Goal: Find specific page/section: Find specific page/section

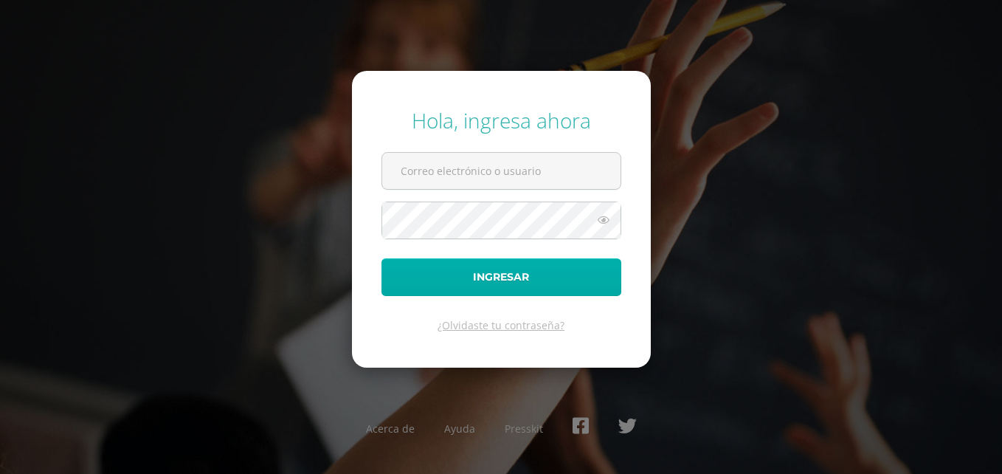
type input "[PERSON_NAME][EMAIL_ADDRESS][DOMAIN_NAME]"
click at [545, 271] on button "Ingresar" at bounding box center [501, 277] width 240 height 38
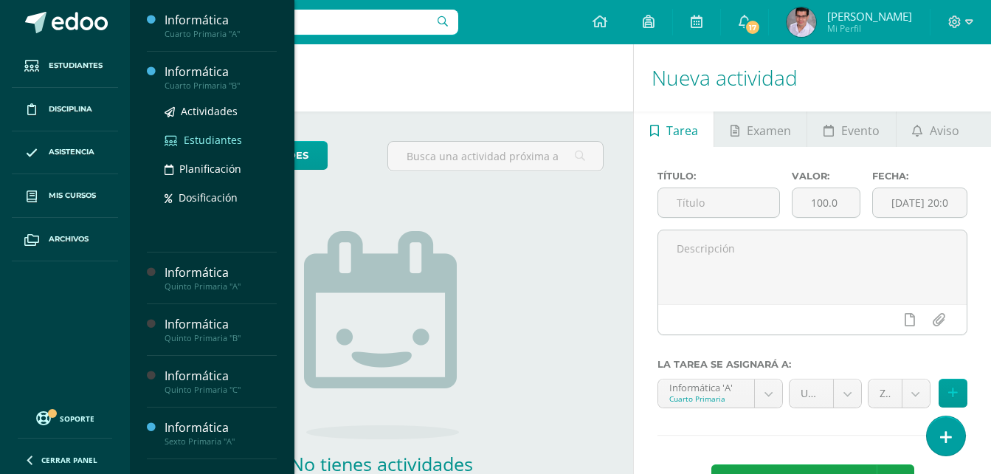
click at [195, 146] on span "Estudiantes" at bounding box center [213, 140] width 58 height 14
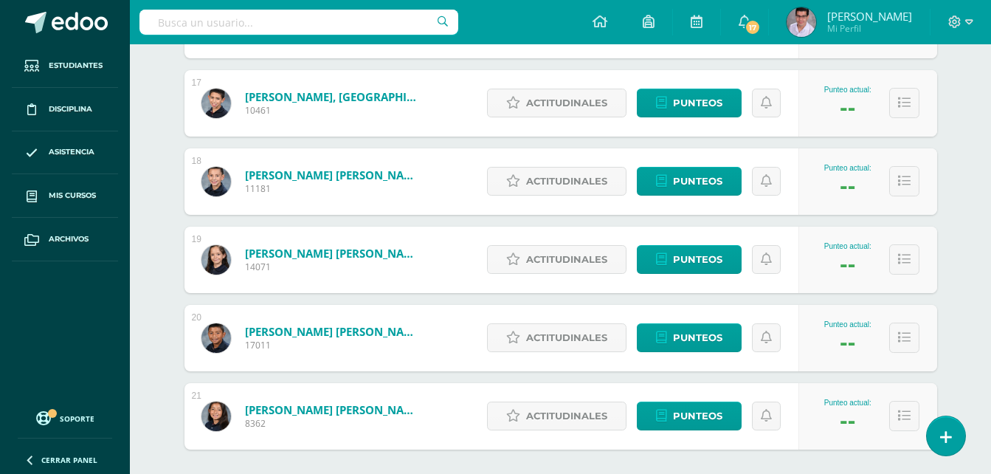
scroll to position [1576, 0]
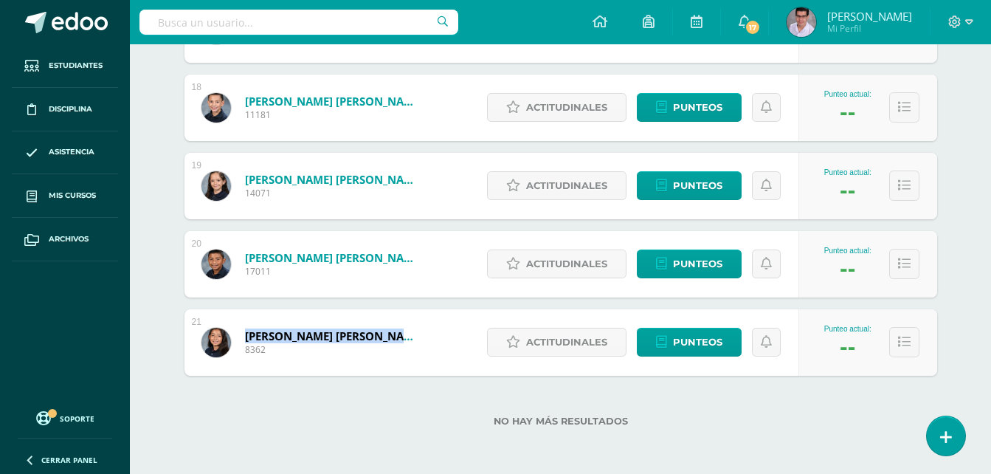
drag, startPoint x: 241, startPoint y: 334, endPoint x: 384, endPoint y: 334, distance: 142.4
click at [384, 334] on div "Zamora Gutiérrez, Valeria Desireé 8362" at bounding box center [312, 342] width 256 height 66
drag, startPoint x: 384, startPoint y: 334, endPoint x: 374, endPoint y: 396, distance: 62.7
click at [374, 396] on div "No hay más resultados" at bounding box center [560, 410] width 753 height 69
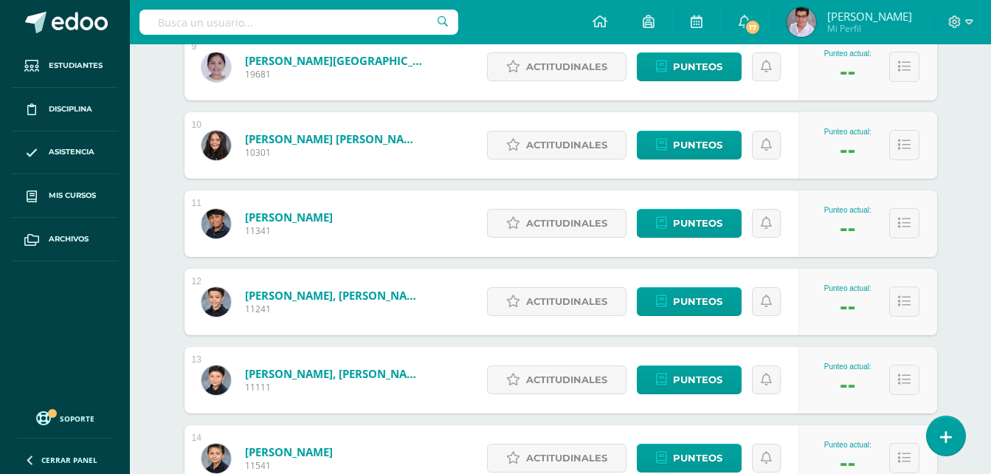
scroll to position [912, 0]
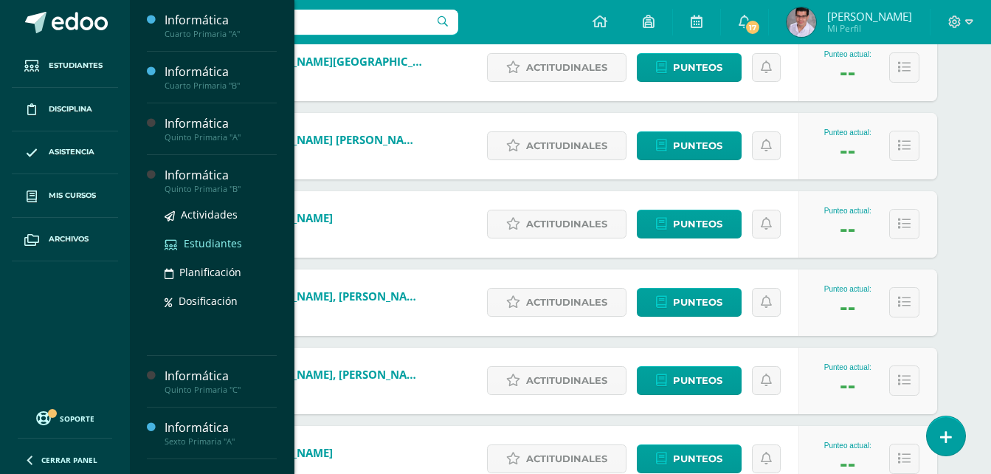
click at [187, 246] on span "Estudiantes" at bounding box center [213, 243] width 58 height 14
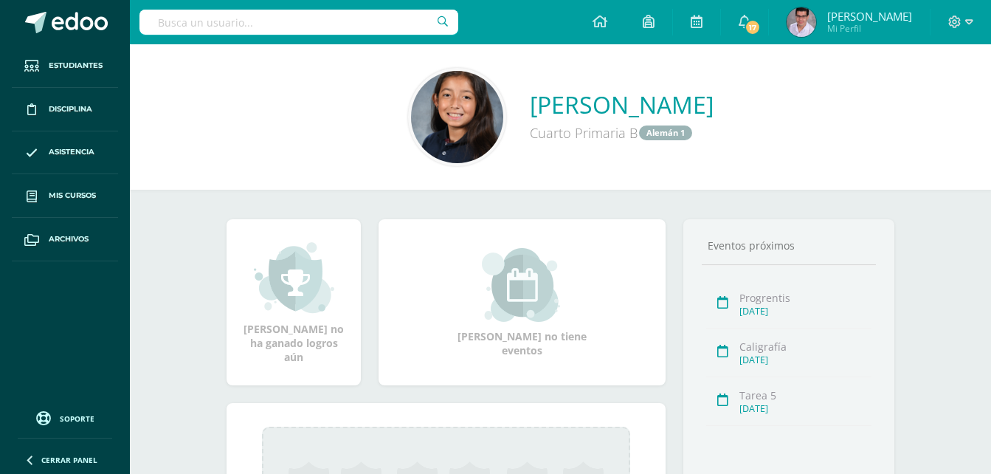
drag, startPoint x: 441, startPoint y: 106, endPoint x: 801, endPoint y: 106, distance: 360.0
click at [801, 106] on div "Valeria Desireé Zamora Gutiérrez Cuarto Primaria B Alemán 1" at bounding box center [560, 117] width 837 height 98
copy link "Valeria Desireé Zamora Gutiérrez"
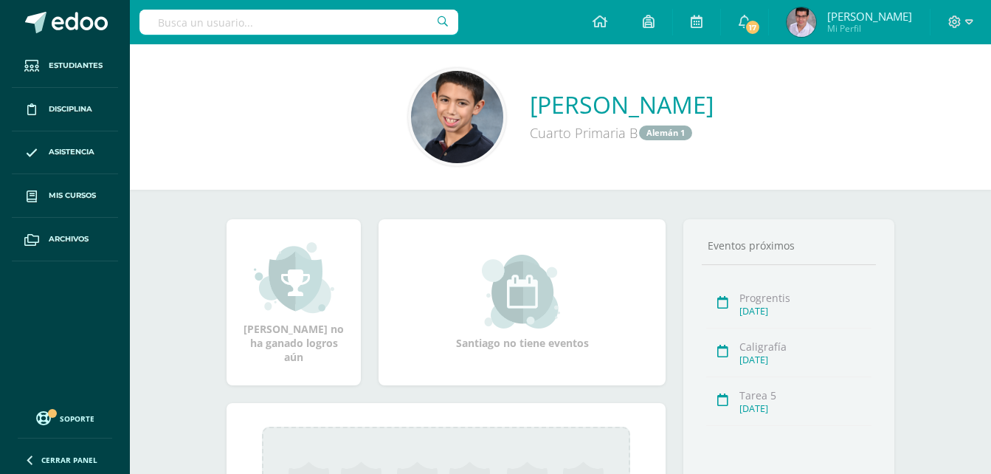
drag, startPoint x: 493, startPoint y: 98, endPoint x: 744, endPoint y: 103, distance: 250.9
click at [744, 103] on div "Santiago Sosa Gordillo Cuarto Primaria B Alemán 1" at bounding box center [560, 117] width 837 height 98
copy link "Santiago Sosa Gordillo"
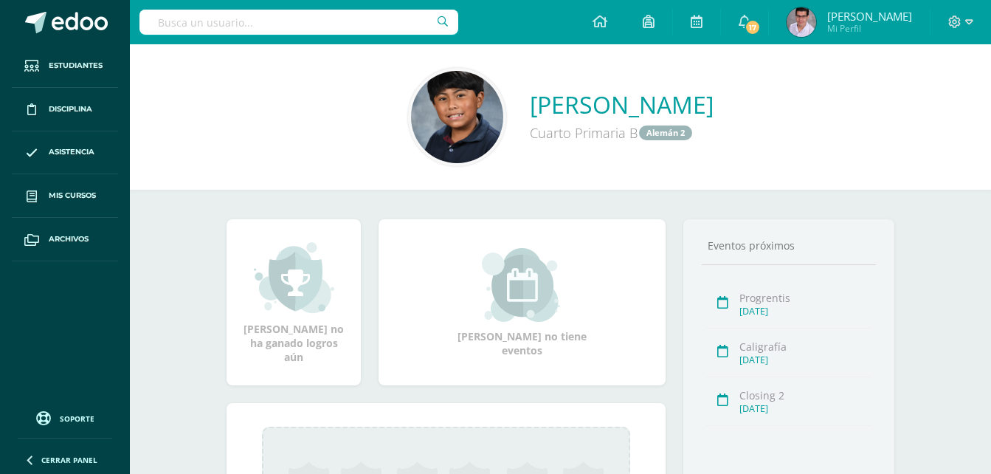
drag, startPoint x: 468, startPoint y: 100, endPoint x: 767, endPoint y: 107, distance: 299.6
click at [767, 107] on div "Mateo Martínez Marroquín Cuarto Primaria B Alemán 2" at bounding box center [560, 117] width 837 height 98
copy link "Mateo Martínez Marroquín"
drag, startPoint x: 452, startPoint y: 102, endPoint x: 784, endPoint y: 112, distance: 332.2
click at [784, 112] on div "[PERSON_NAME] Cuarto Primaria B Alemán 1" at bounding box center [560, 117] width 837 height 98
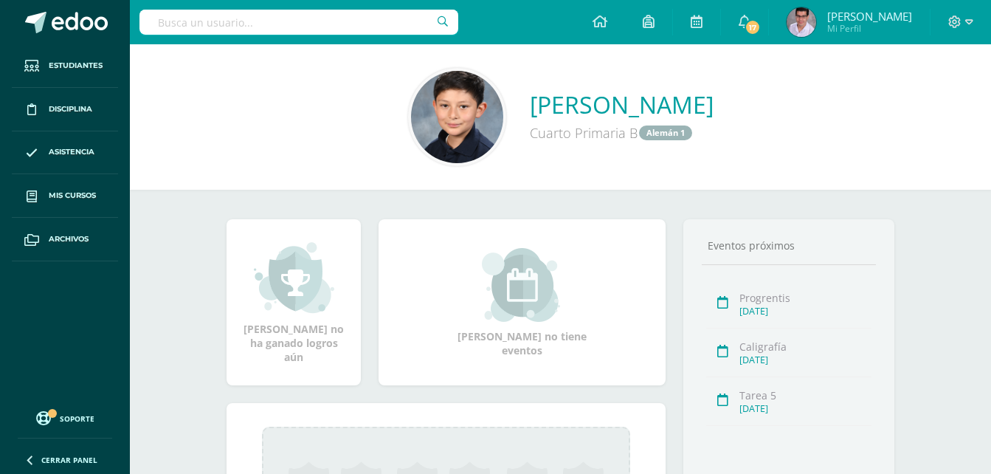
copy link "[PERSON_NAME]"
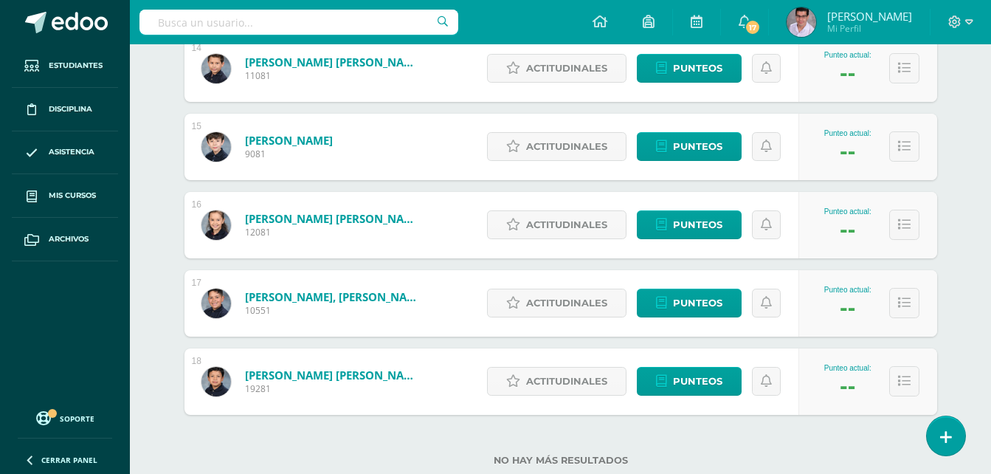
scroll to position [1328, 0]
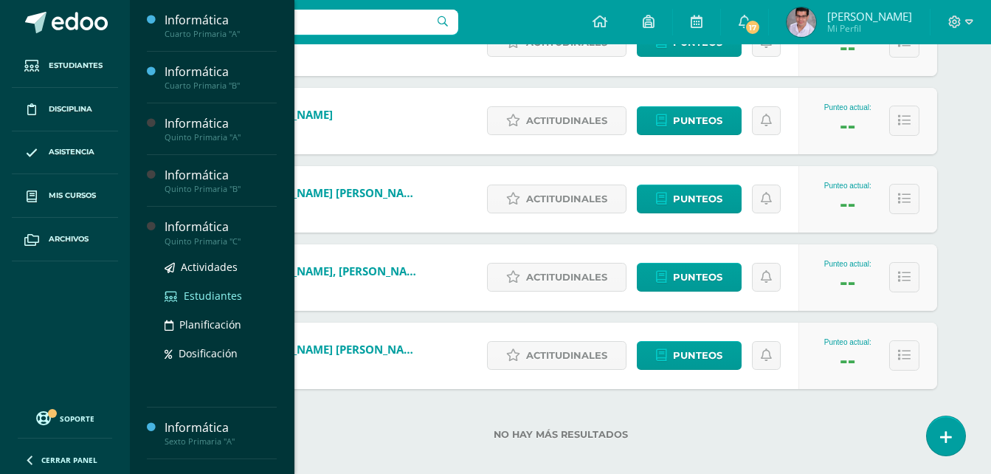
click at [196, 297] on span "Estudiantes" at bounding box center [213, 295] width 58 height 14
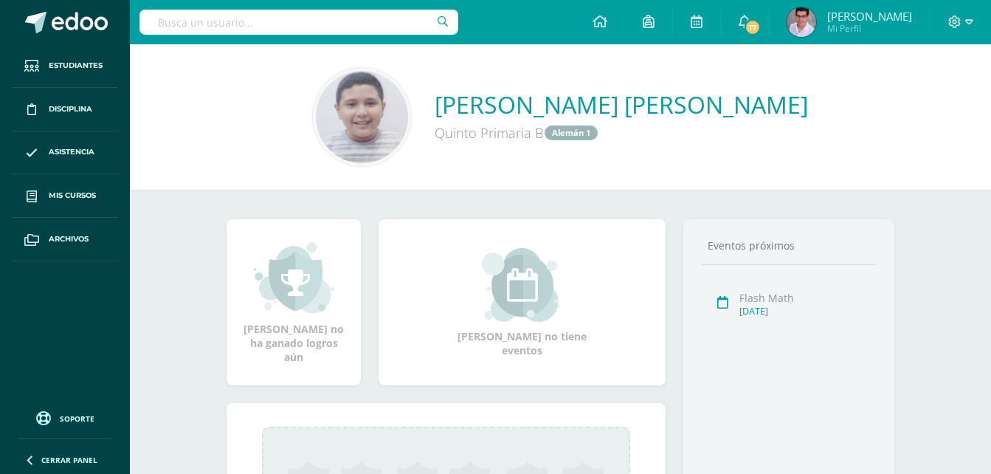
drag, startPoint x: 429, startPoint y: 107, endPoint x: 809, endPoint y: 104, distance: 380.0
click at [809, 104] on div "Juan Pablo Rolando Fuentes Auyón Quinto Primaria B Alemán 1" at bounding box center [560, 117] width 837 height 98
copy link "Juan Pablo Rolando Fuentes Auyón"
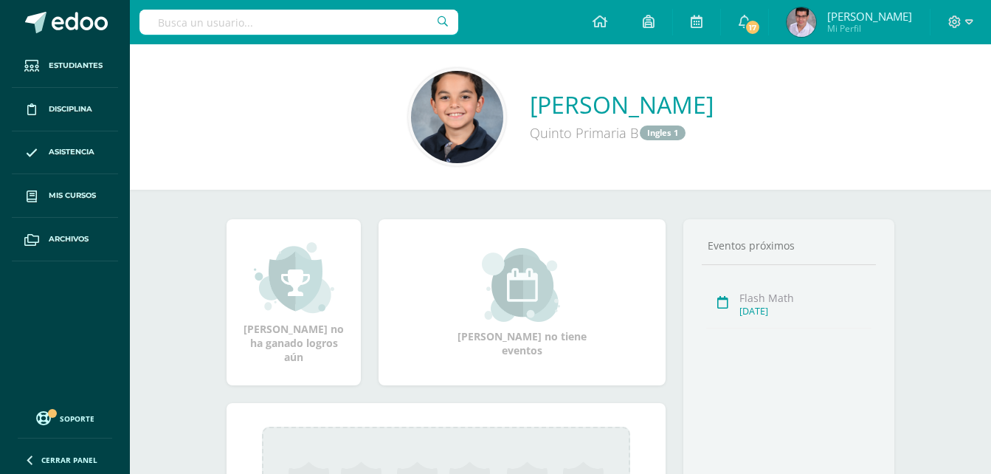
drag, startPoint x: 476, startPoint y: 102, endPoint x: 756, endPoint y: 101, distance: 280.4
click at [756, 101] on div "José Fabián Landa Rímola Quinto Primaria B Ingles 1" at bounding box center [560, 117] width 837 height 98
copy link "José Fabián Landa Rímola"
drag, startPoint x: 460, startPoint y: 100, endPoint x: 779, endPoint y: 97, distance: 319.5
click at [779, 97] on div "[PERSON_NAME] Quinto Primaria B Ingles 2" at bounding box center [560, 117] width 837 height 98
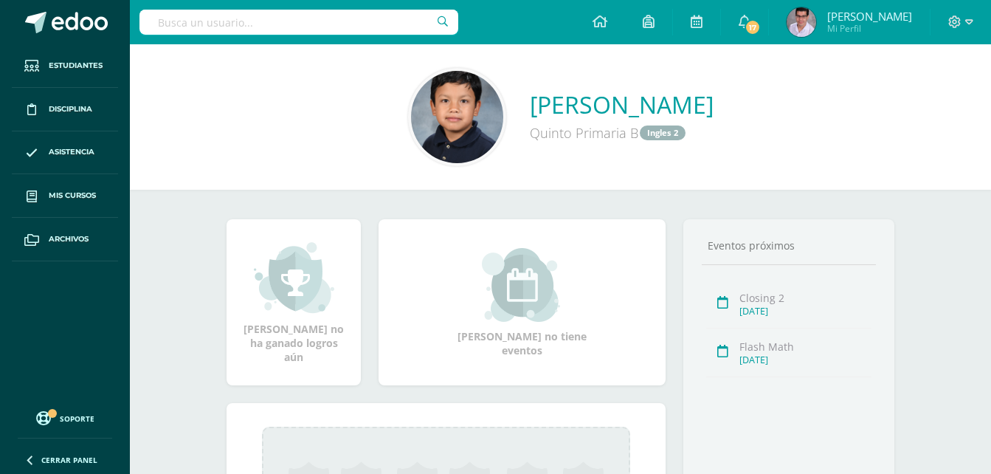
copy link "[PERSON_NAME]"
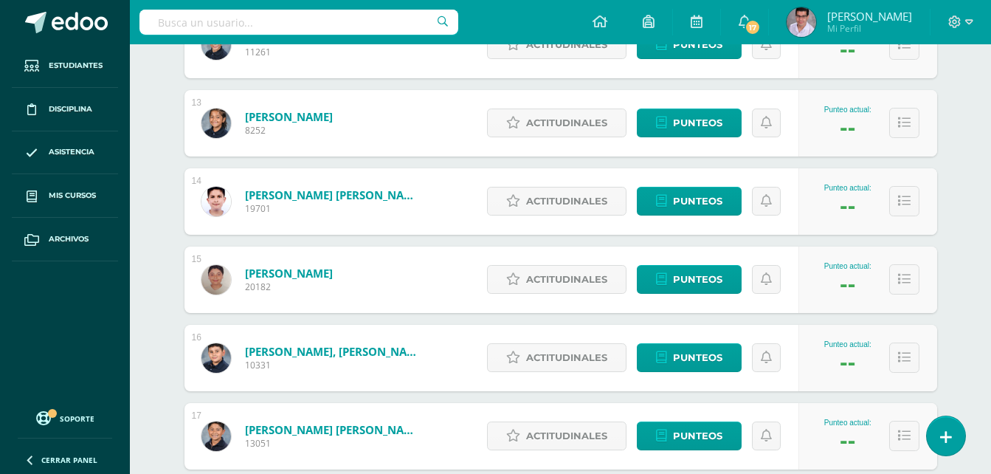
scroll to position [1254, 0]
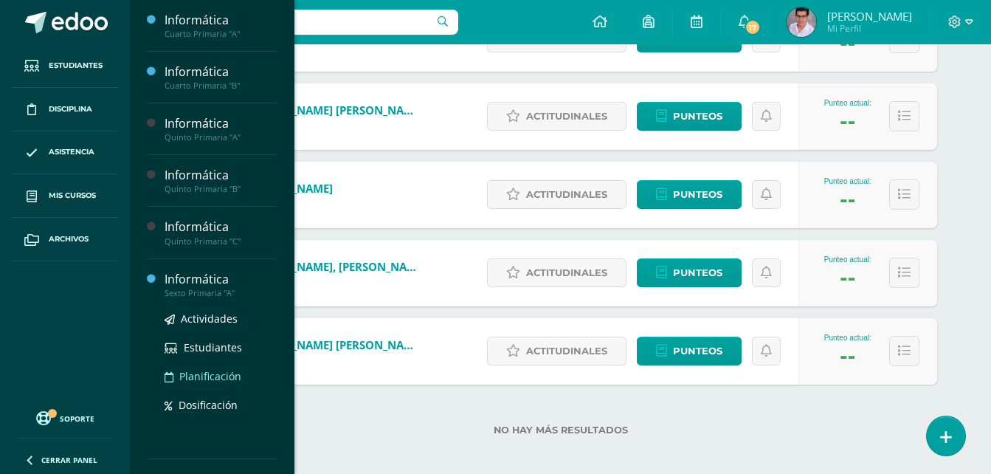
click at [215, 371] on span "Planificación" at bounding box center [210, 376] width 62 height 14
click at [221, 352] on span "Estudiantes" at bounding box center [213, 347] width 58 height 14
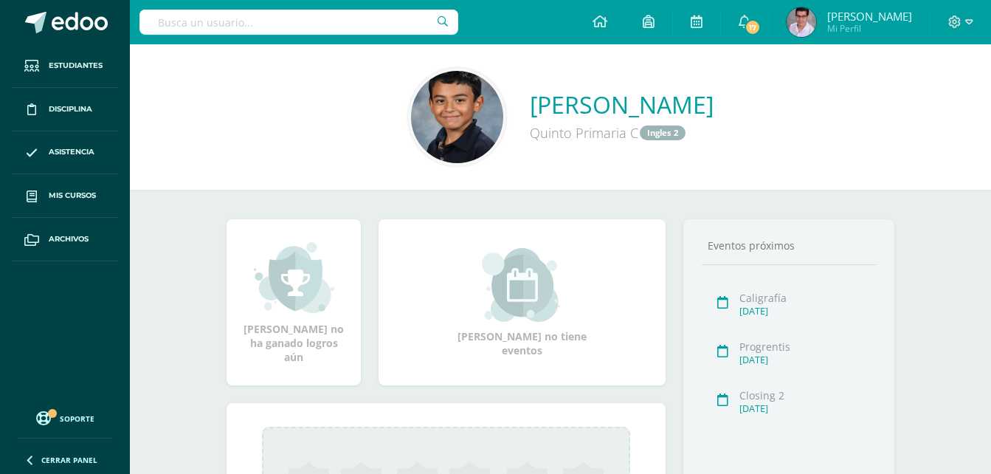
drag, startPoint x: 461, startPoint y: 102, endPoint x: 780, endPoint y: 94, distance: 318.8
click at [780, 94] on div "[PERSON_NAME] Quinto Primaria C Ingles 2" at bounding box center [560, 117] width 837 height 98
drag, startPoint x: 710, startPoint y: 152, endPoint x: 514, endPoint y: 128, distance: 197.7
click at [706, 153] on div "[PERSON_NAME] Quinto Primaria C Ingles 2" at bounding box center [560, 117] width 837 height 98
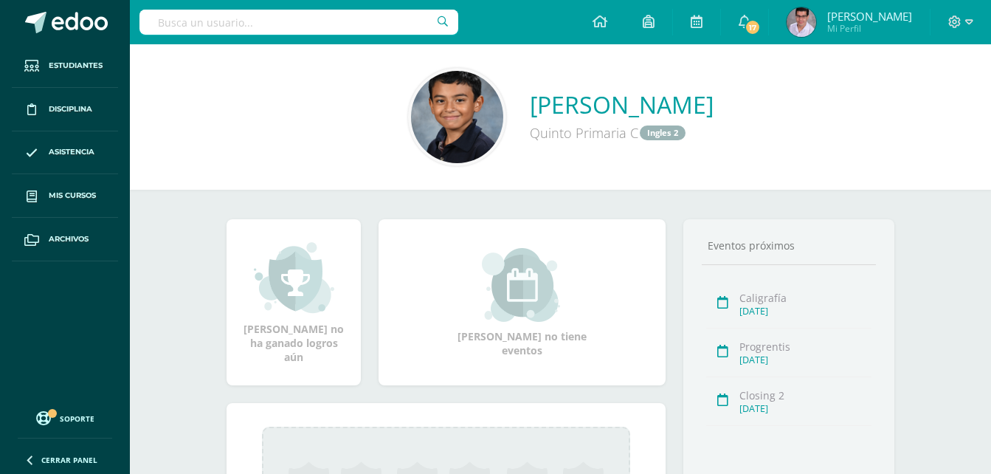
drag, startPoint x: 460, startPoint y: 99, endPoint x: 780, endPoint y: 93, distance: 319.5
click at [780, 93] on div "[PERSON_NAME] Quinto Primaria C Ingles 2" at bounding box center [560, 117] width 837 height 98
drag, startPoint x: 780, startPoint y: 93, endPoint x: 685, endPoint y: 151, distance: 110.6
click at [685, 151] on div "[PERSON_NAME] Quinto Primaria C Ingles 2" at bounding box center [560, 117] width 837 height 98
drag, startPoint x: 460, startPoint y: 87, endPoint x: 776, endPoint y: 102, distance: 316.1
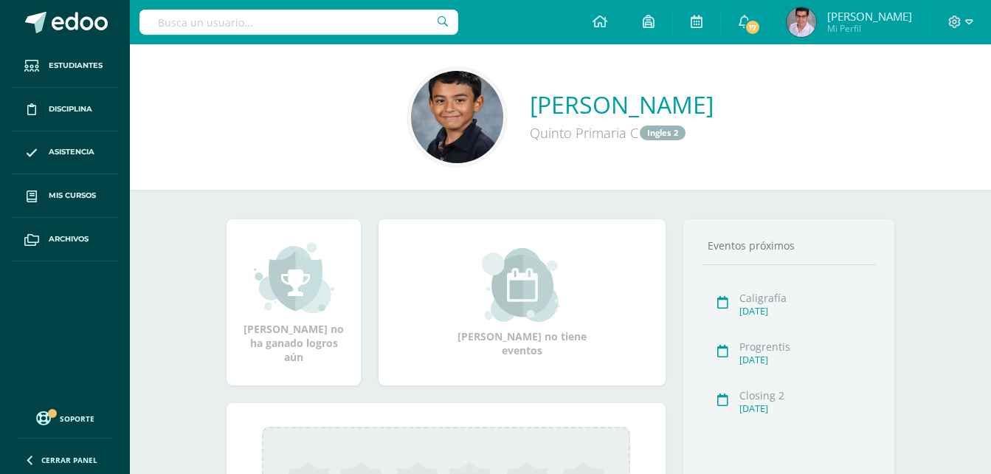
click at [776, 102] on div "[PERSON_NAME] Quinto Primaria C Ingles 2" at bounding box center [560, 117] width 837 height 98
copy link "[PERSON_NAME]"
drag, startPoint x: 499, startPoint y: 108, endPoint x: 736, endPoint y: 104, distance: 237.6
click at [736, 104] on div "[PERSON_NAME] Quinto Primaria C Alemán 2" at bounding box center [560, 117] width 837 height 98
copy link "[PERSON_NAME]"
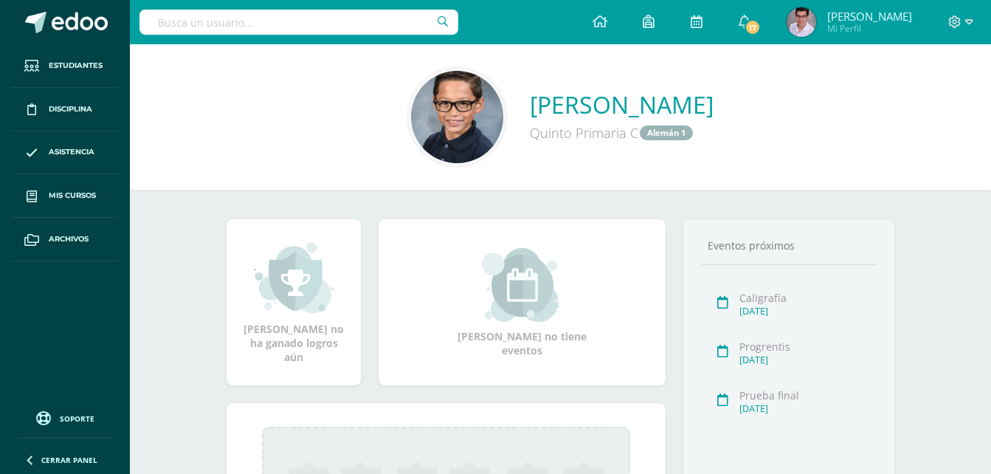
drag, startPoint x: 463, startPoint y: 105, endPoint x: 773, endPoint y: 102, distance: 309.9
click at [773, 102] on div "[PERSON_NAME] Quinto Primaria C Alemán 1" at bounding box center [560, 117] width 837 height 98
copy link "[PERSON_NAME]"
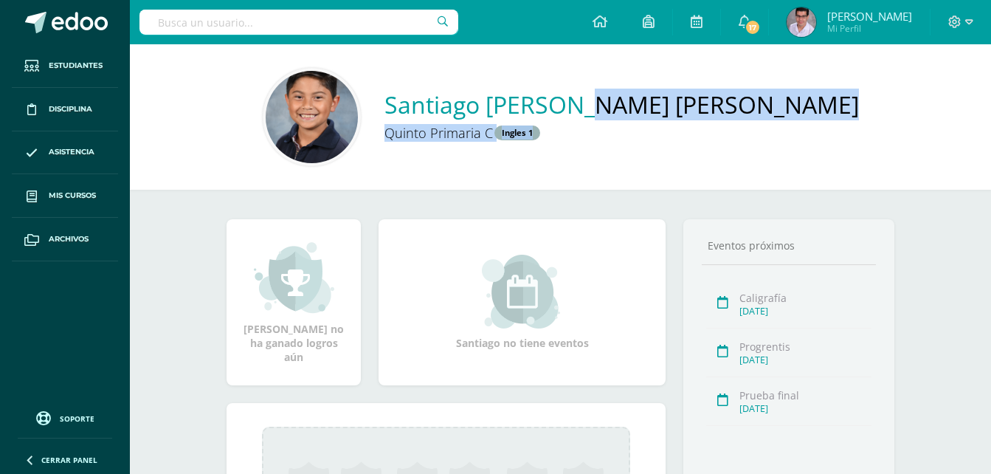
drag, startPoint x: 522, startPoint y: 101, endPoint x: 763, endPoint y: 101, distance: 240.5
click at [763, 101] on div "[PERSON_NAME] Primaria C Ingles 1" at bounding box center [560, 117] width 837 height 98
drag, startPoint x: 763, startPoint y: 101, endPoint x: 679, endPoint y: 127, distance: 88.0
click at [679, 127] on div "Quinto Primaria C Ingles 1" at bounding box center [605, 132] width 443 height 24
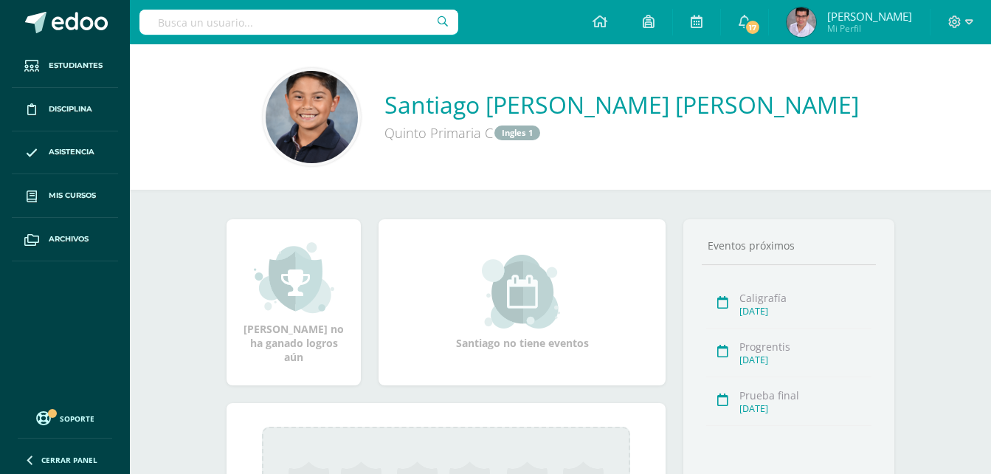
drag, startPoint x: 491, startPoint y: 99, endPoint x: 743, endPoint y: 92, distance: 251.7
click at [743, 92] on div "[PERSON_NAME] Primaria C Ingles 1" at bounding box center [560, 117] width 837 height 98
copy link "Santiago [PERSON_NAME] [PERSON_NAME]"
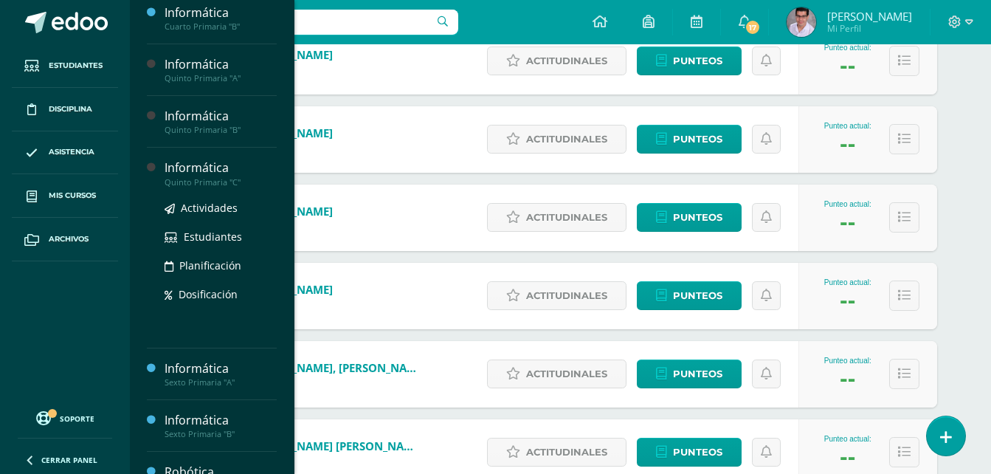
scroll to position [148, 0]
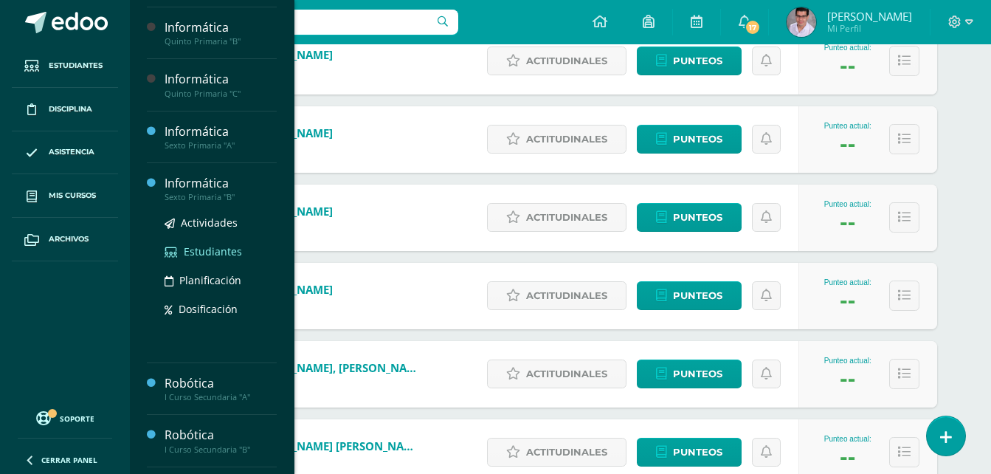
click at [208, 255] on span "Estudiantes" at bounding box center [213, 251] width 58 height 14
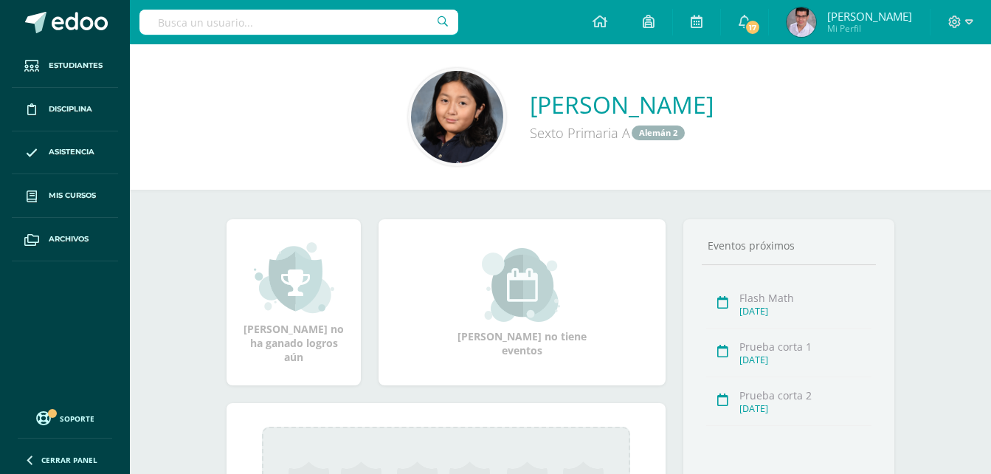
drag, startPoint x: 480, startPoint y: 97, endPoint x: 755, endPoint y: 104, distance: 276.0
click at [755, 104] on div "[PERSON_NAME] Sexto Primaria [PERSON_NAME] 2" at bounding box center [560, 117] width 837 height 98
click at [756, 104] on div "[PERSON_NAME] Sexto Primaria [PERSON_NAME] 2" at bounding box center [560, 117] width 837 height 98
drag, startPoint x: 483, startPoint y: 86, endPoint x: 751, endPoint y: 97, distance: 268.8
click at [751, 97] on div "[PERSON_NAME] Sexto Primaria [PERSON_NAME] 2" at bounding box center [560, 117] width 837 height 98
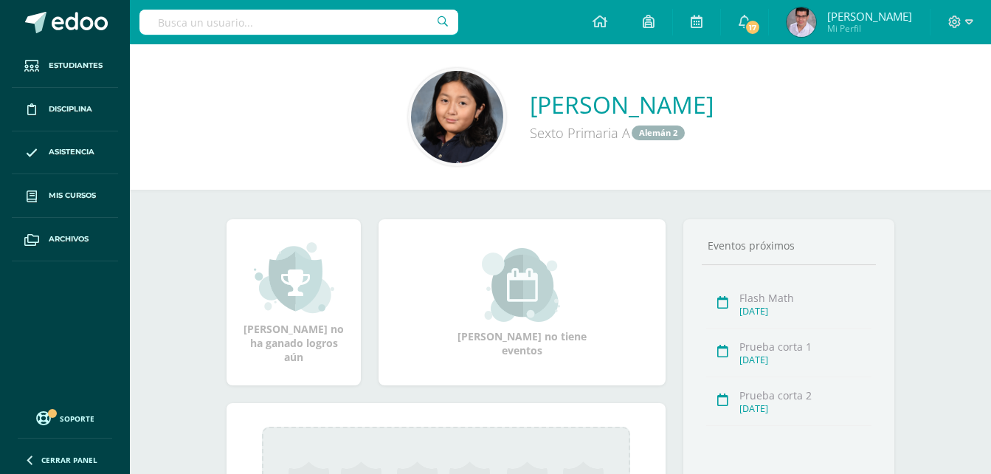
copy link "[PERSON_NAME]"
drag, startPoint x: 511, startPoint y: 96, endPoint x: 723, endPoint y: 95, distance: 211.7
click at [723, 95] on div "[PERSON_NAME] Sexto Primaria [PERSON_NAME] 2" at bounding box center [560, 117] width 837 height 98
copy link "[PERSON_NAME]"
drag, startPoint x: 435, startPoint y: 94, endPoint x: 803, endPoint y: 97, distance: 368.2
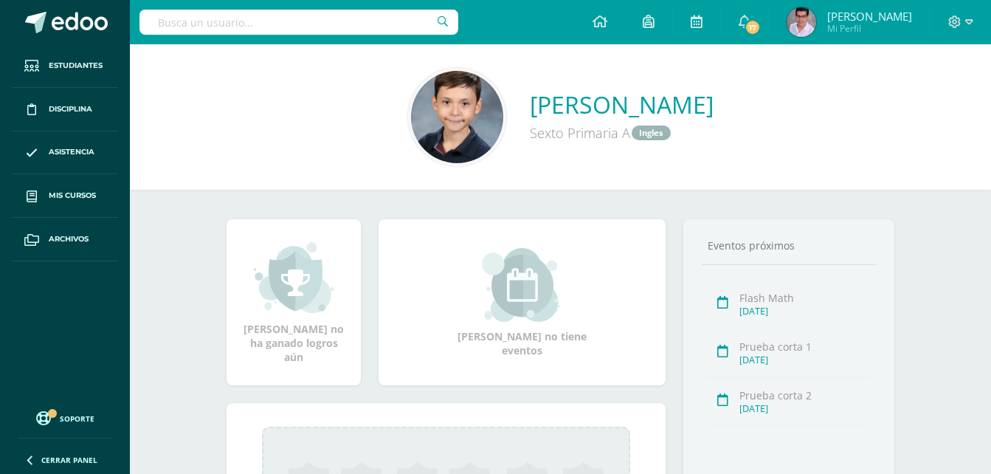
click at [803, 97] on div "[PERSON_NAME] Sexto Primaria A Ingles" at bounding box center [560, 117] width 837 height 98
copy link "[PERSON_NAME]"
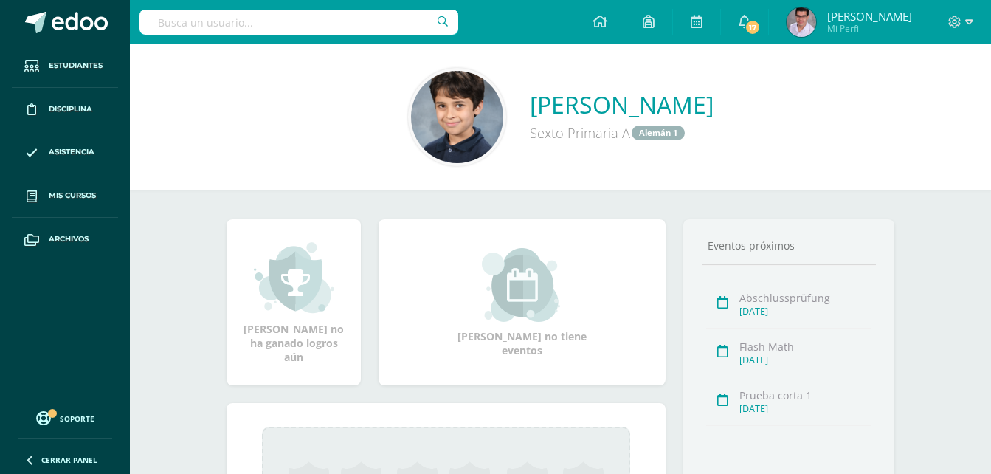
drag, startPoint x: 503, startPoint y: 90, endPoint x: 736, endPoint y: 95, distance: 232.5
click at [736, 95] on div "[PERSON_NAME] Sexto Primaria [PERSON_NAME] 1" at bounding box center [560, 117] width 837 height 98
copy link "[PERSON_NAME]"
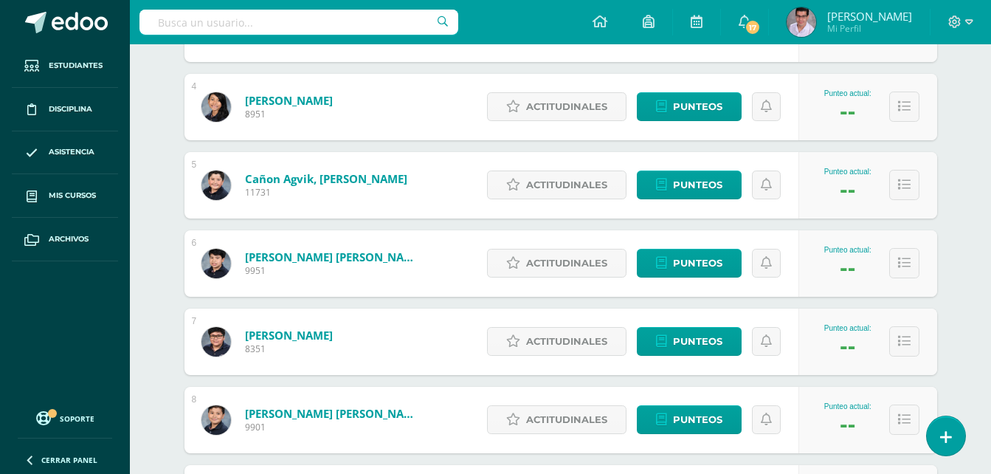
scroll to position [268, 0]
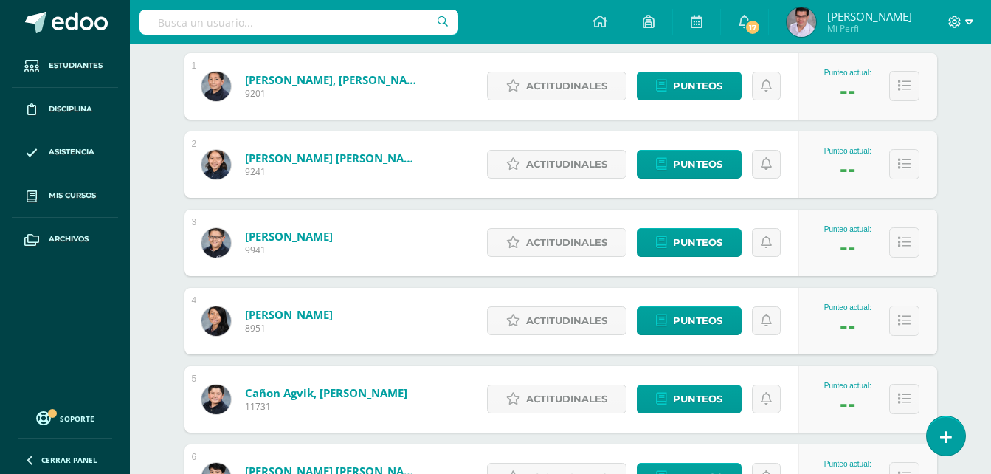
click at [955, 15] on icon at bounding box center [955, 21] width 13 height 13
click at [889, 98] on link "Cerrar sesión" at bounding box center [915, 100] width 117 height 21
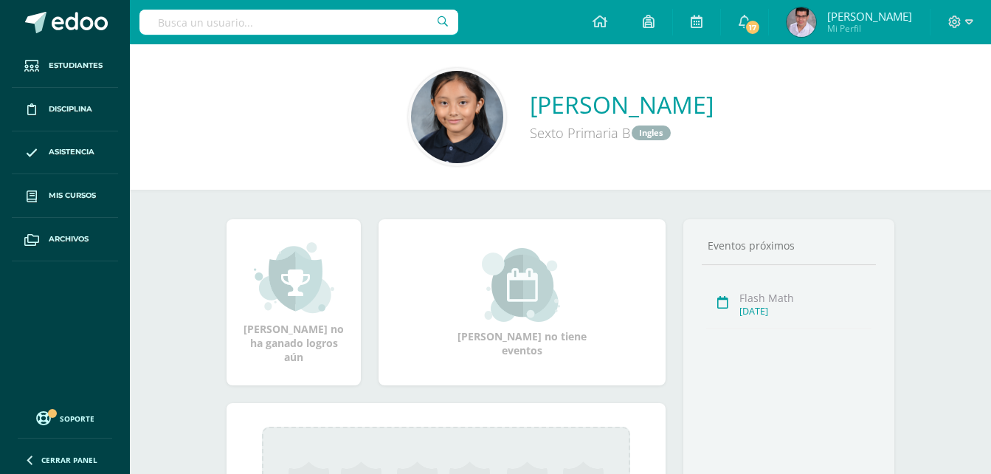
drag, startPoint x: 448, startPoint y: 103, endPoint x: 789, endPoint y: 94, distance: 341.0
click at [789, 94] on div "[PERSON_NAME] Sexto Primaria B Ingles" at bounding box center [560, 117] width 837 height 98
copy link "[PERSON_NAME]"
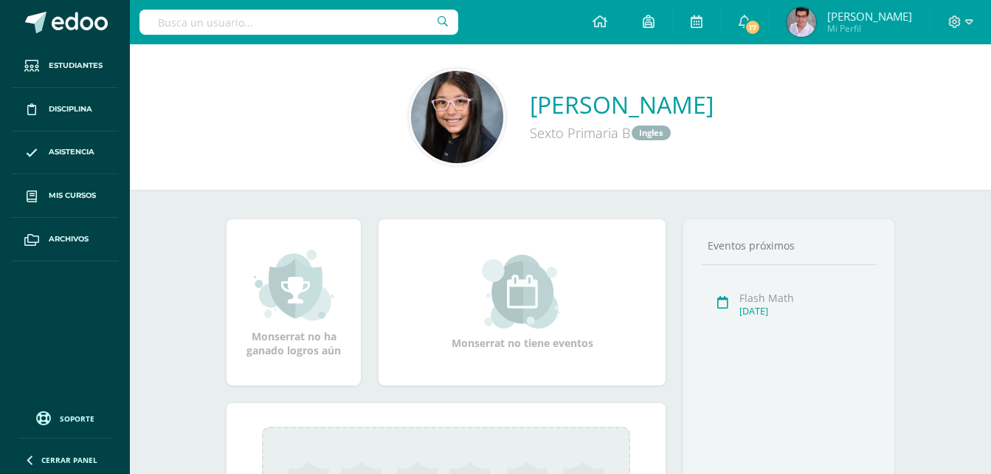
drag, startPoint x: 484, startPoint y: 103, endPoint x: 752, endPoint y: 100, distance: 267.8
click at [752, 100] on div "[PERSON_NAME] Sexto Primaria B Ingles" at bounding box center [560, 117] width 837 height 98
drag, startPoint x: 752, startPoint y: 100, endPoint x: 690, endPoint y: 184, distance: 104.5
click at [700, 184] on div "[PERSON_NAME] Sexto Primaria B Ingles" at bounding box center [560, 116] width 861 height 145
drag, startPoint x: 485, startPoint y: 90, endPoint x: 749, endPoint y: 95, distance: 264.2
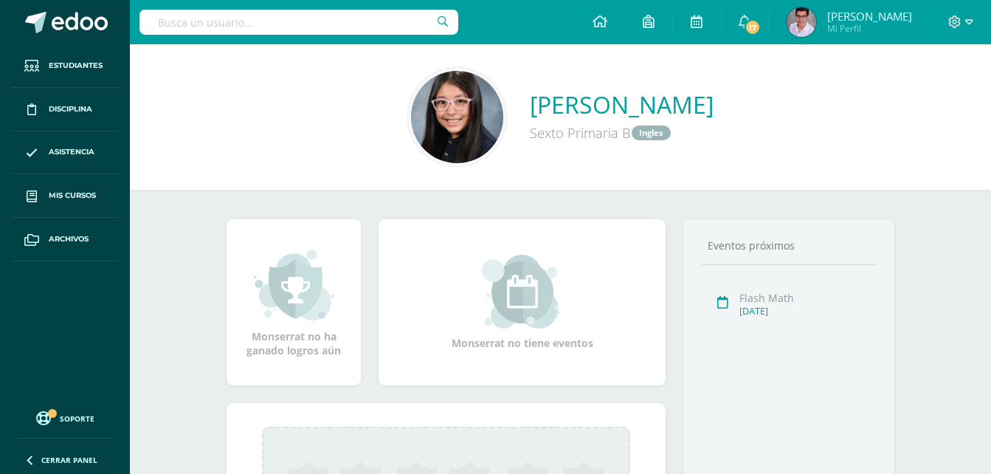
click at [749, 95] on div "[PERSON_NAME] Sexto Primaria B Ingles" at bounding box center [560, 117] width 837 height 98
copy link "[PERSON_NAME]"
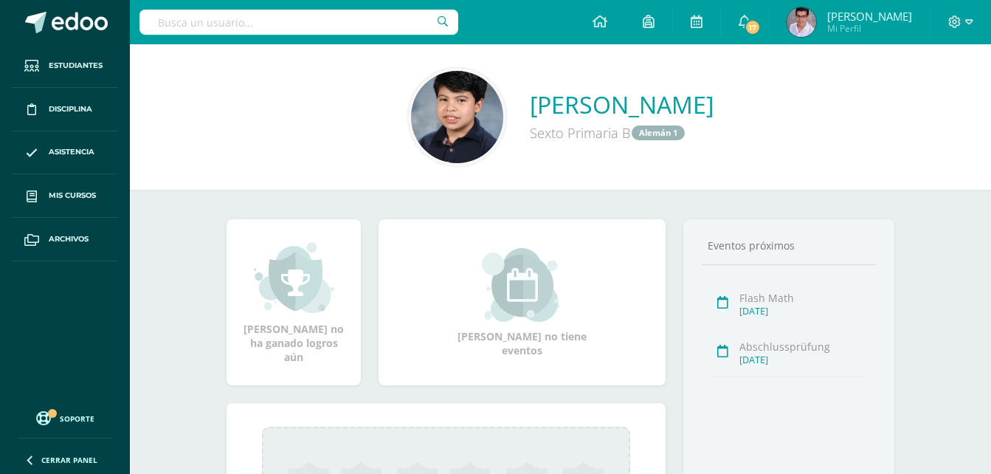
drag, startPoint x: 461, startPoint y: 96, endPoint x: 770, endPoint y: 90, distance: 308.4
click at [770, 90] on div "[PERSON_NAME] Sexto Primaria B Alemán 1" at bounding box center [560, 117] width 837 height 98
copy link "[PERSON_NAME]"
drag, startPoint x: 422, startPoint y: 98, endPoint x: 810, endPoint y: 99, distance: 388.1
click at [810, 99] on div "[PERSON_NAME] Sexto Primaria B Alemán 1" at bounding box center [560, 117] width 837 height 98
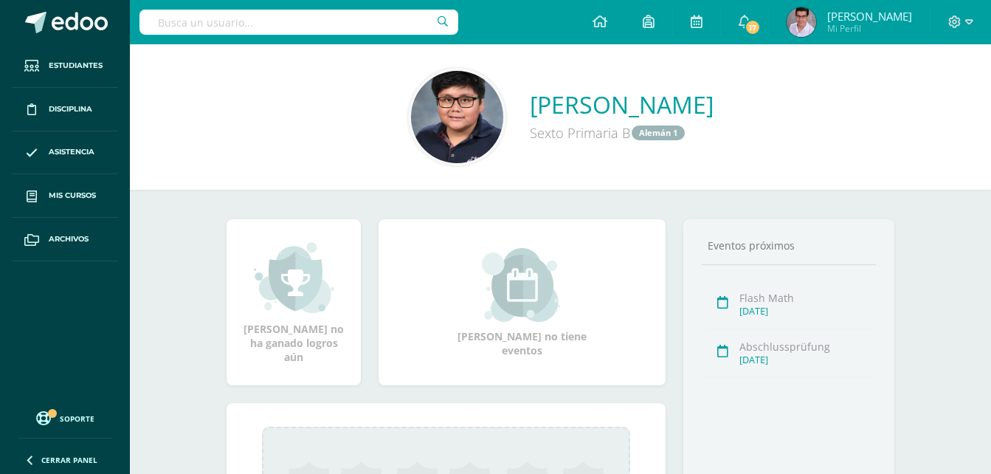
copy link "[PERSON_NAME]"
